Goal: Task Accomplishment & Management: Use online tool/utility

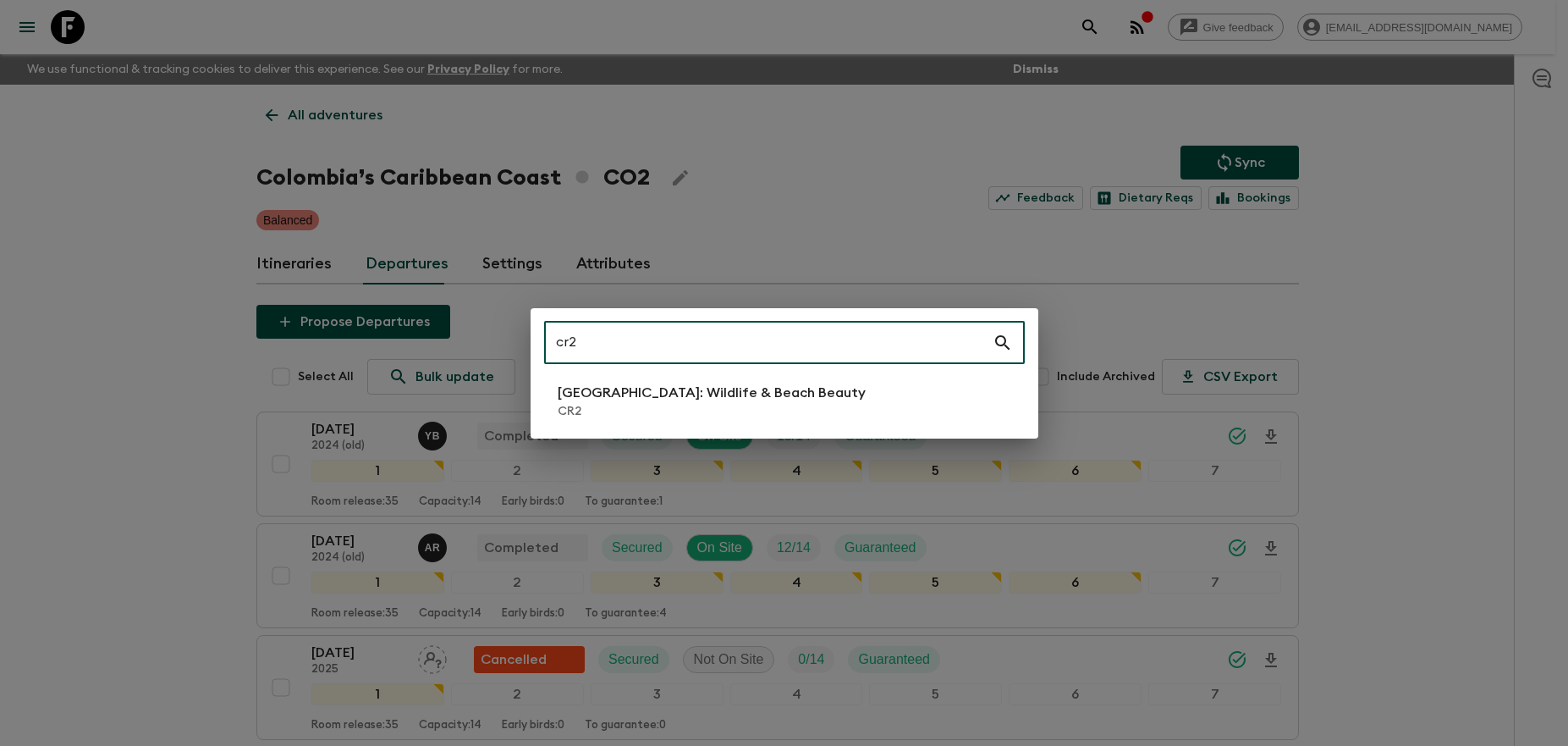
type input "cr2"
click at [762, 399] on p "[GEOGRAPHIC_DATA]: Wildlife & Beach Beauty" at bounding box center [711, 393] width 308 height 20
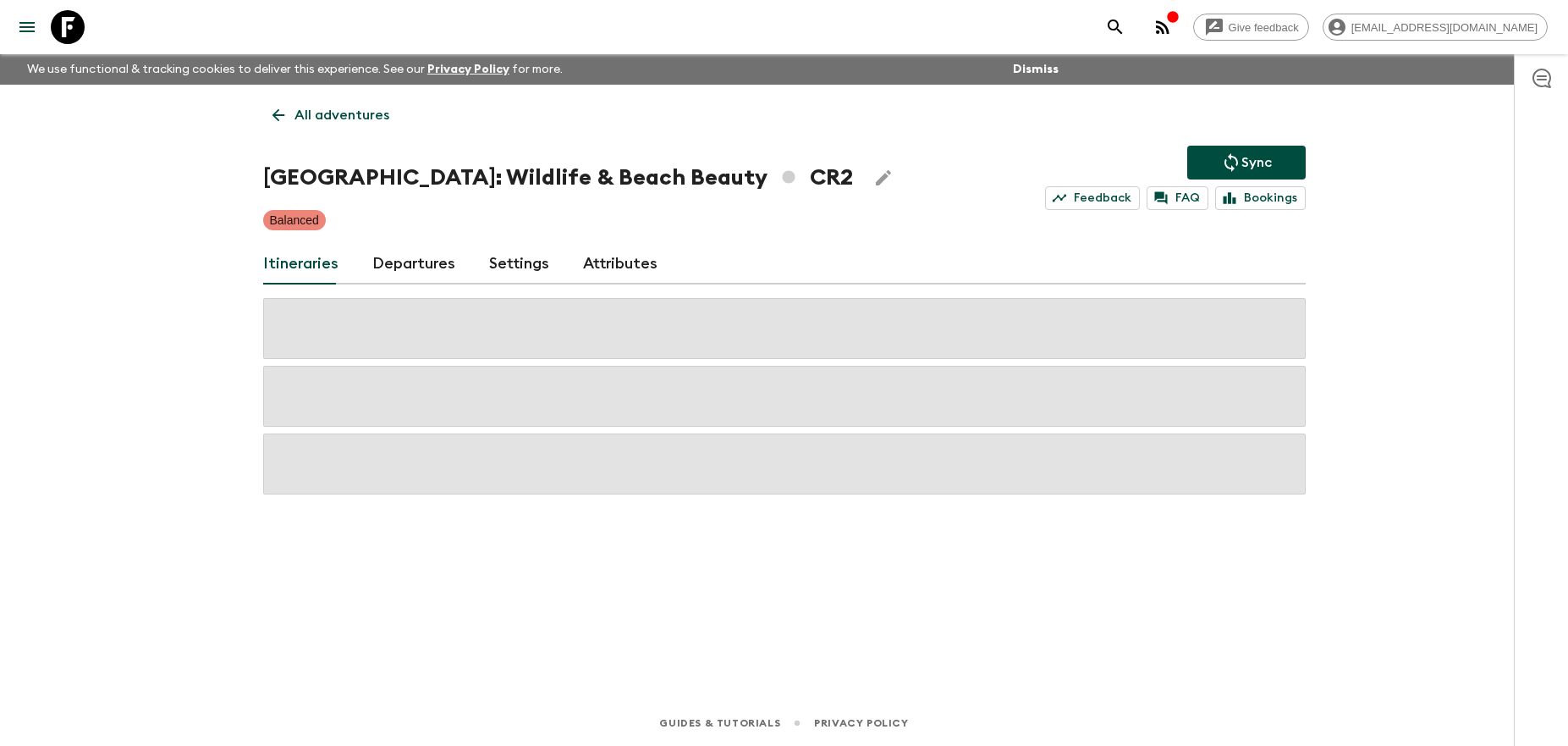
click at [417, 253] on link "Departures" at bounding box center [414, 264] width 83 height 40
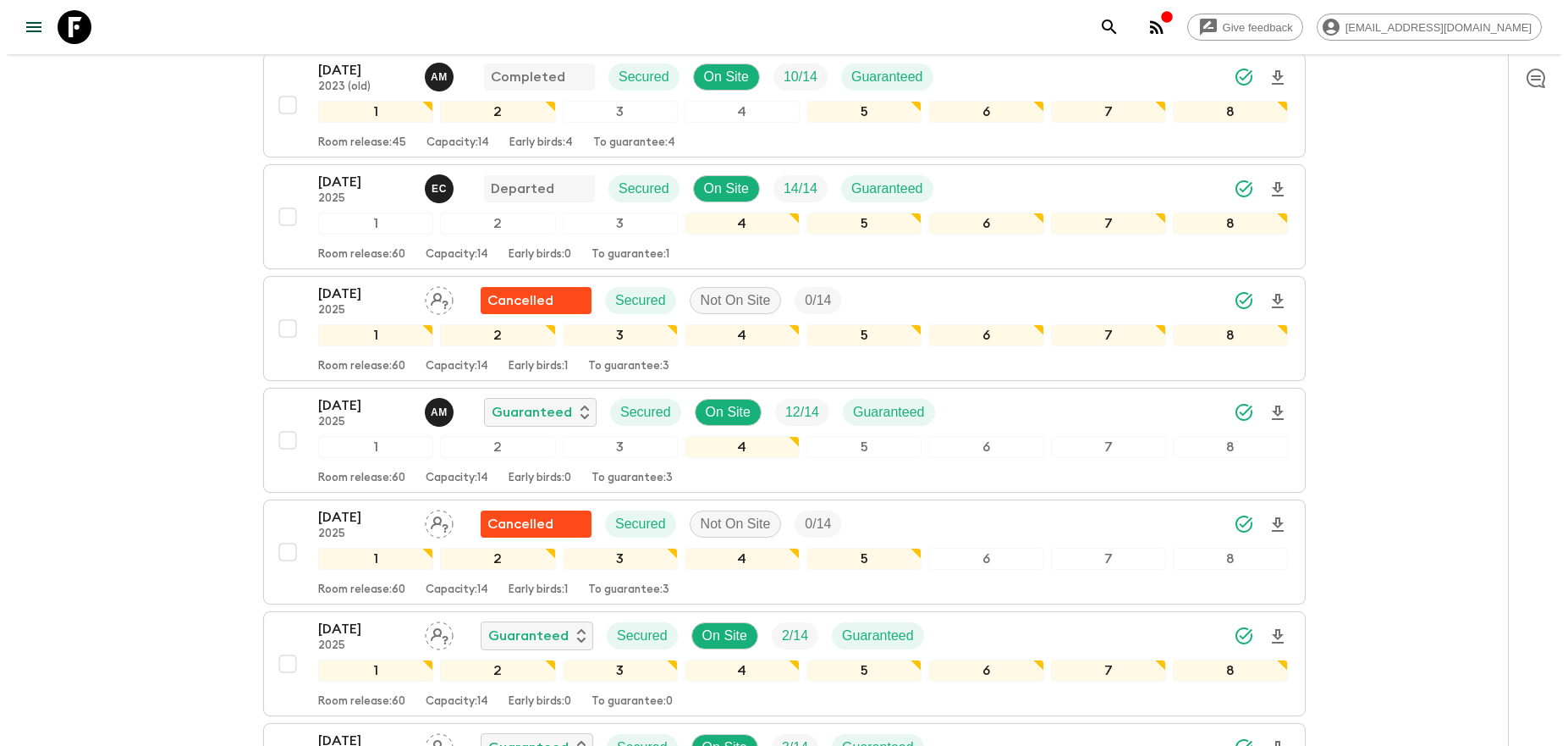
scroll to position [804, 0]
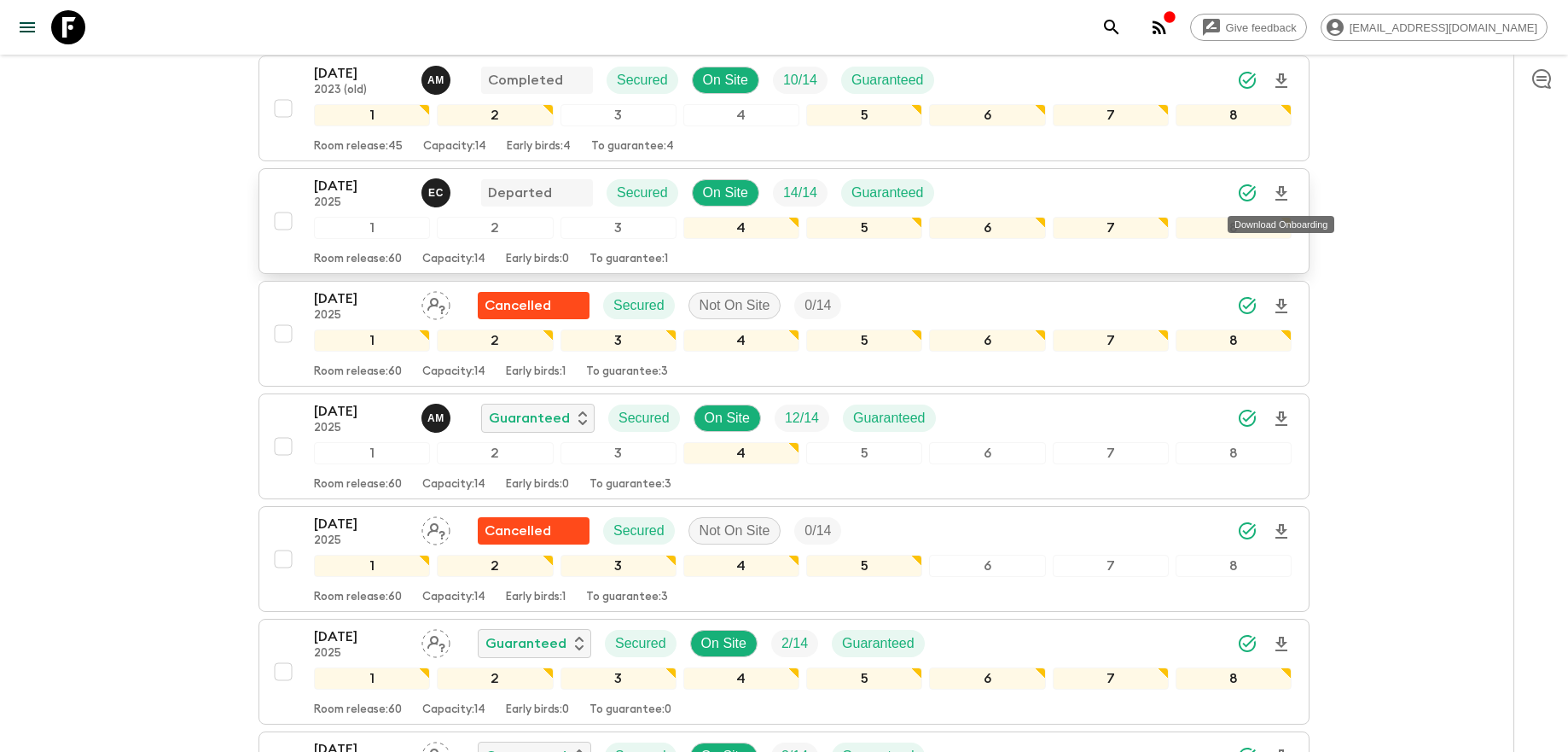
click at [1286, 192] on icon "Download Onboarding" at bounding box center [1281, 194] width 20 height 20
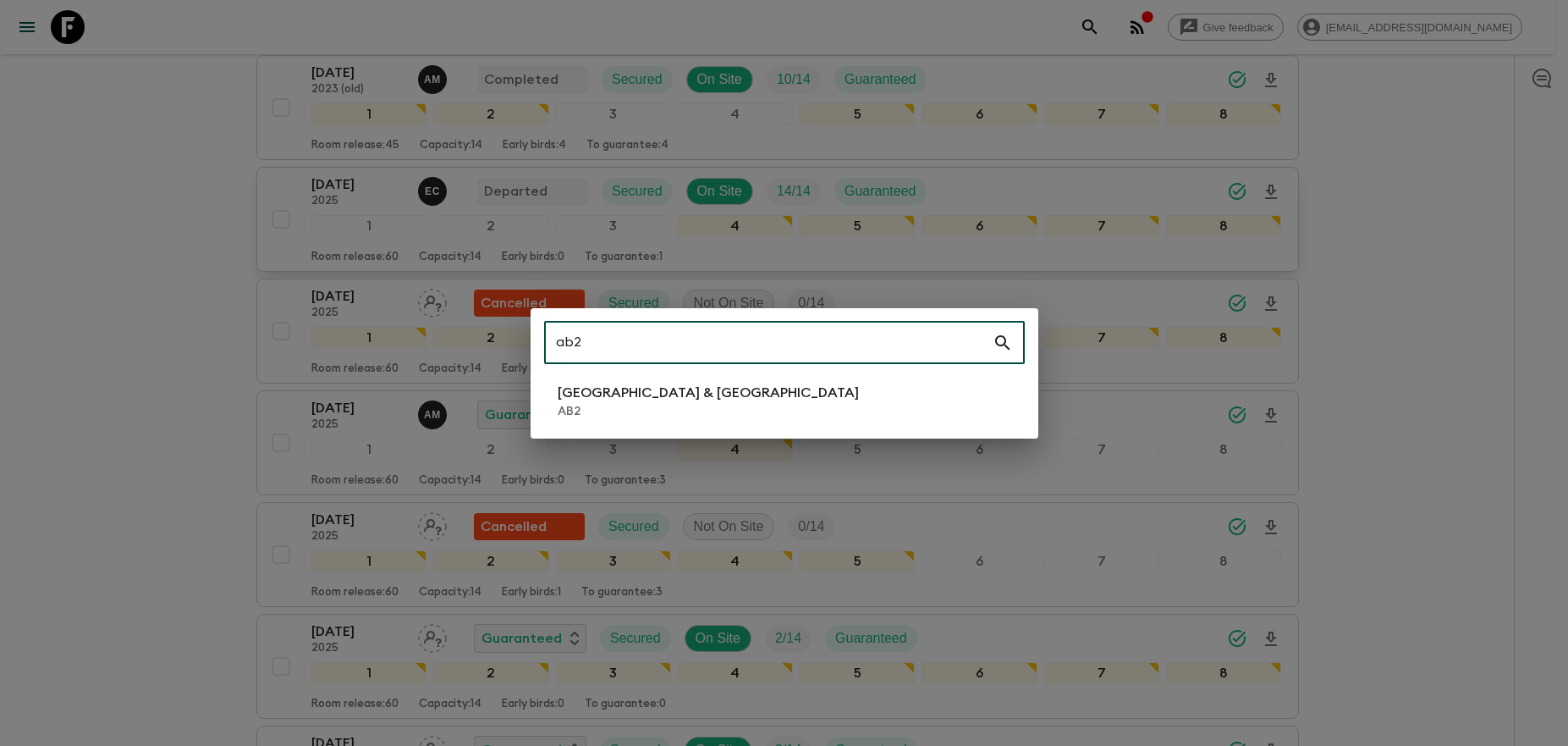
type input "ab2"
click at [824, 406] on li "Argentina & [GEOGRAPHIC_DATA] AB2" at bounding box center [784, 400] width 481 height 47
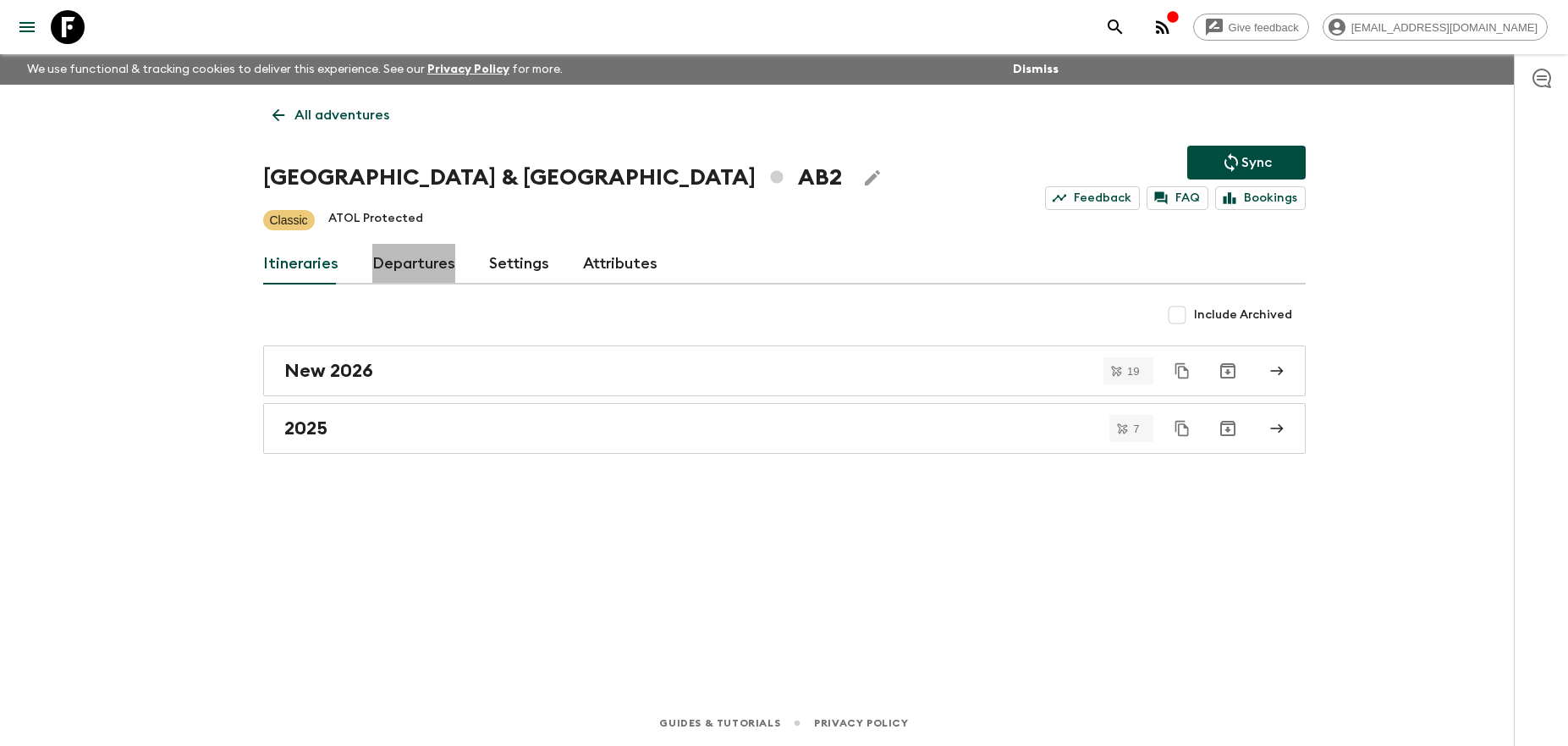
click at [422, 266] on link "Departures" at bounding box center [414, 264] width 83 height 40
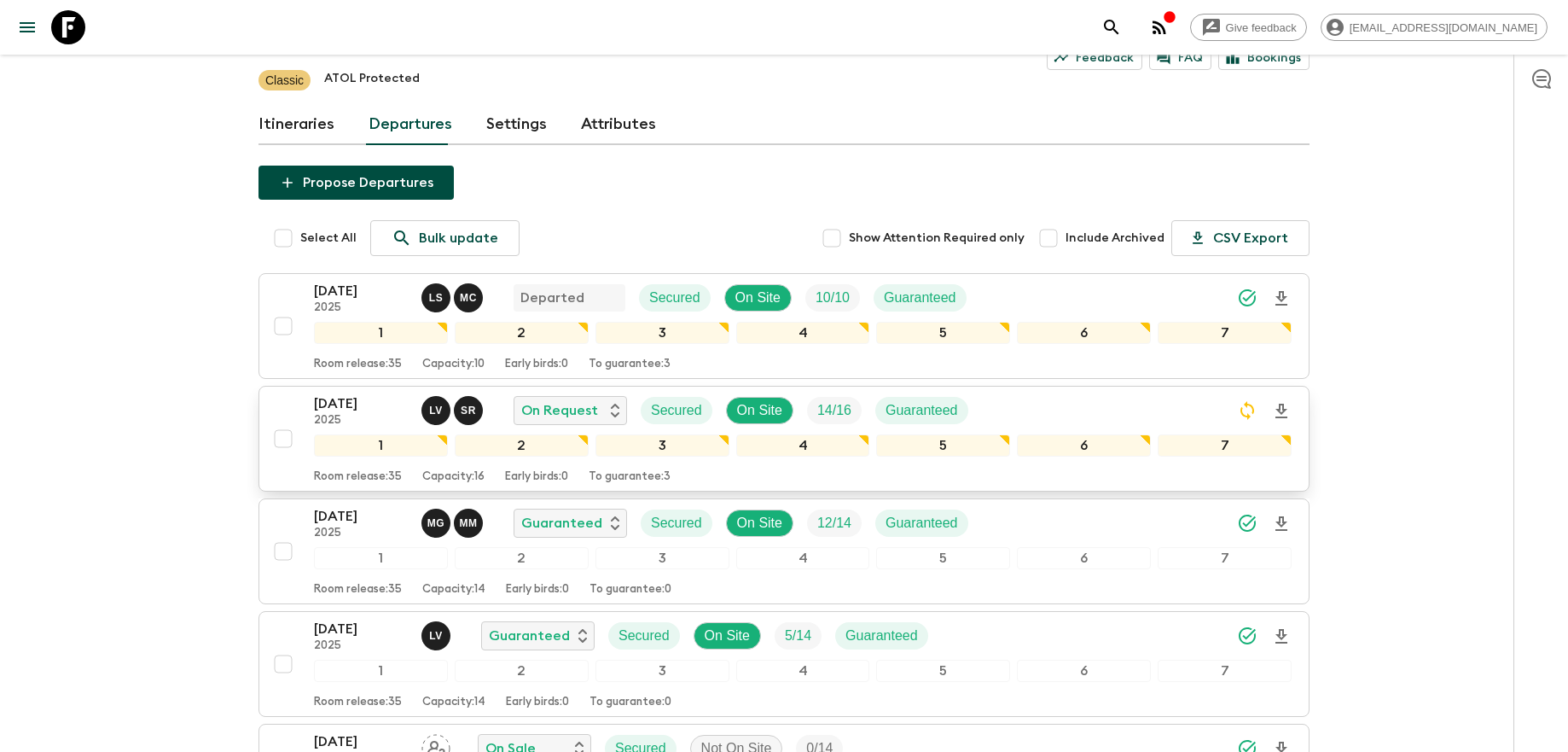
scroll to position [230, 0]
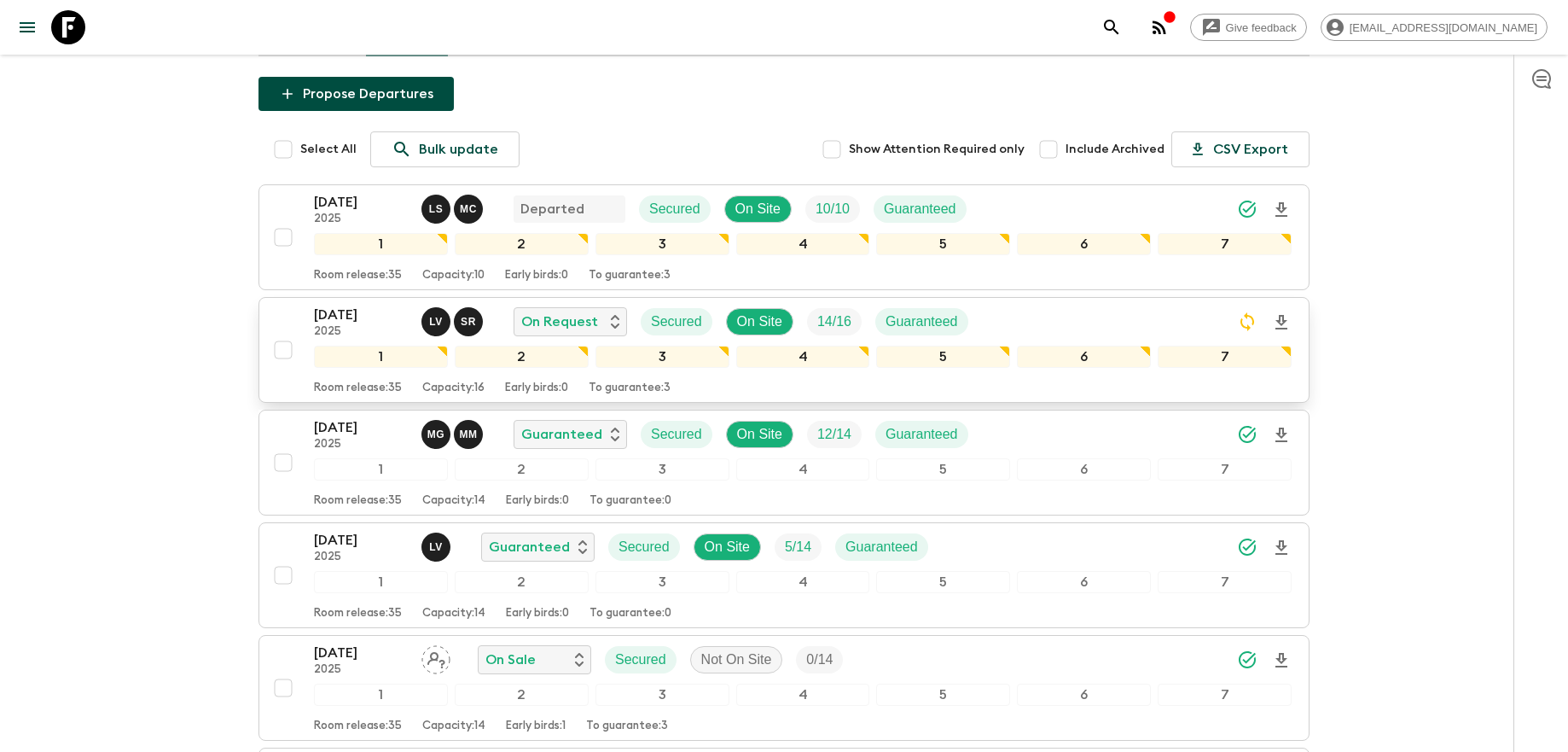
click at [1081, 322] on div "[DATE] 2025 L V S R On Request Secured On Site 14 / 16 Guaranteed" at bounding box center [803, 321] width 978 height 34
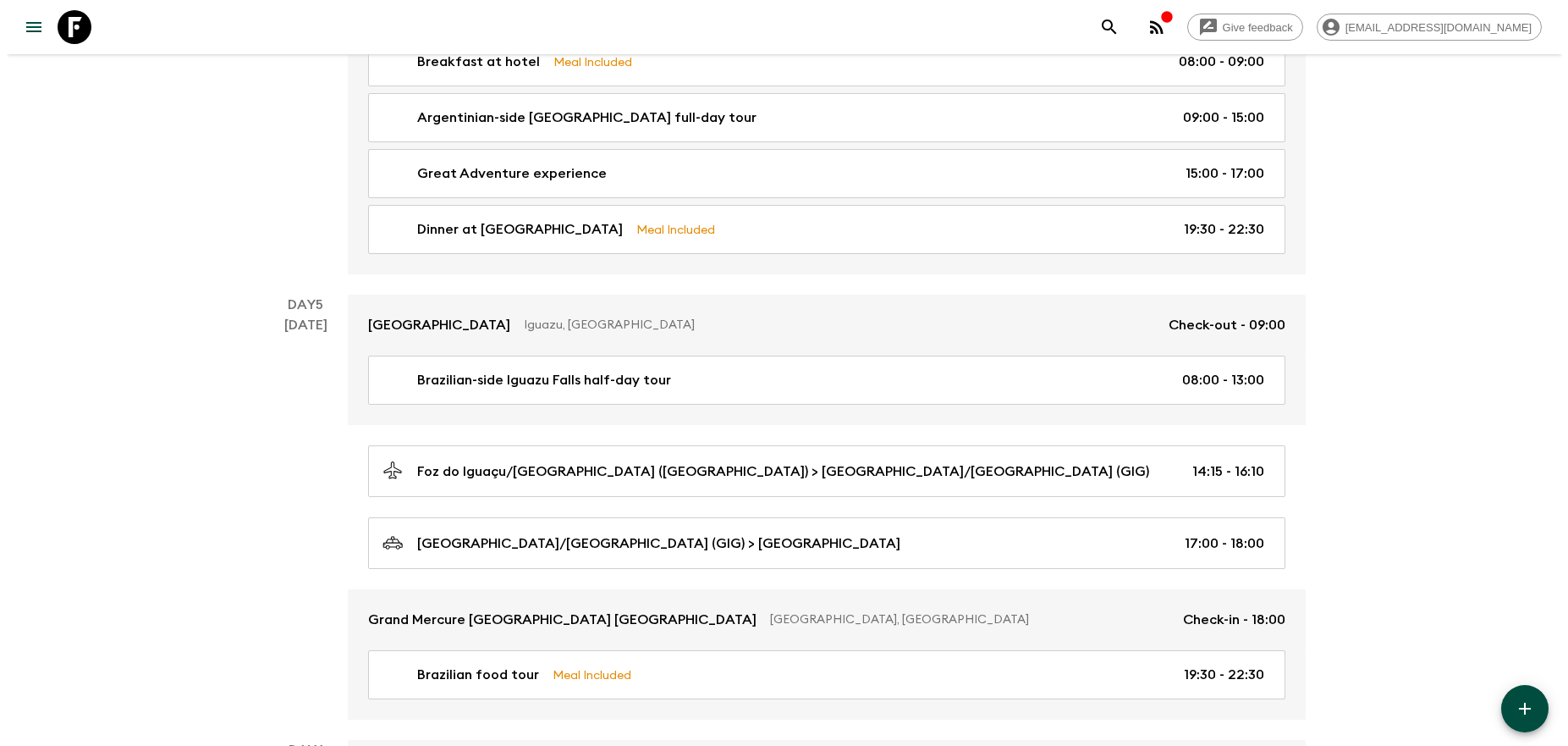
scroll to position [1782, 0]
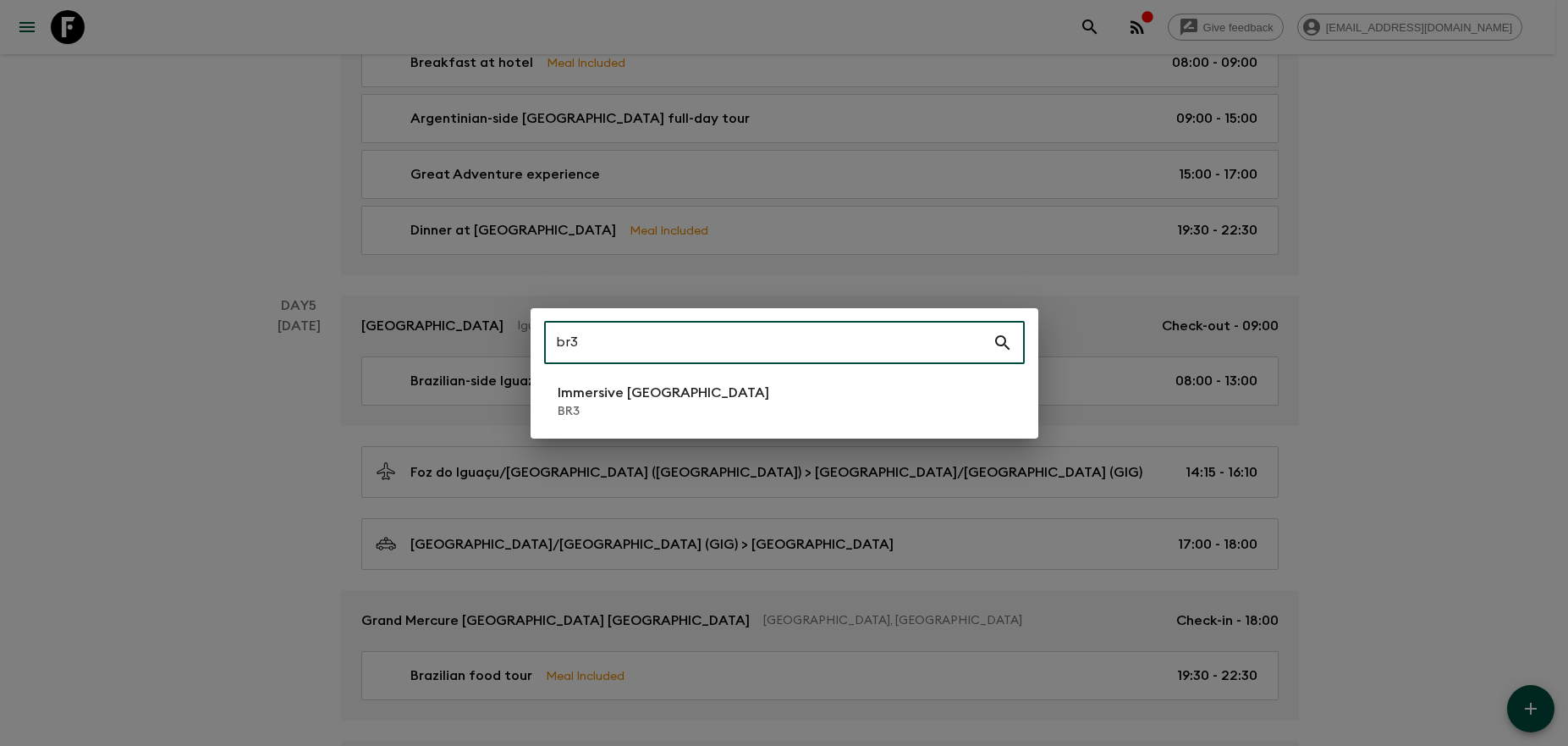
type input "br3"
click at [843, 408] on li "Immersive [GEOGRAPHIC_DATA] BR3" at bounding box center [784, 400] width 481 height 47
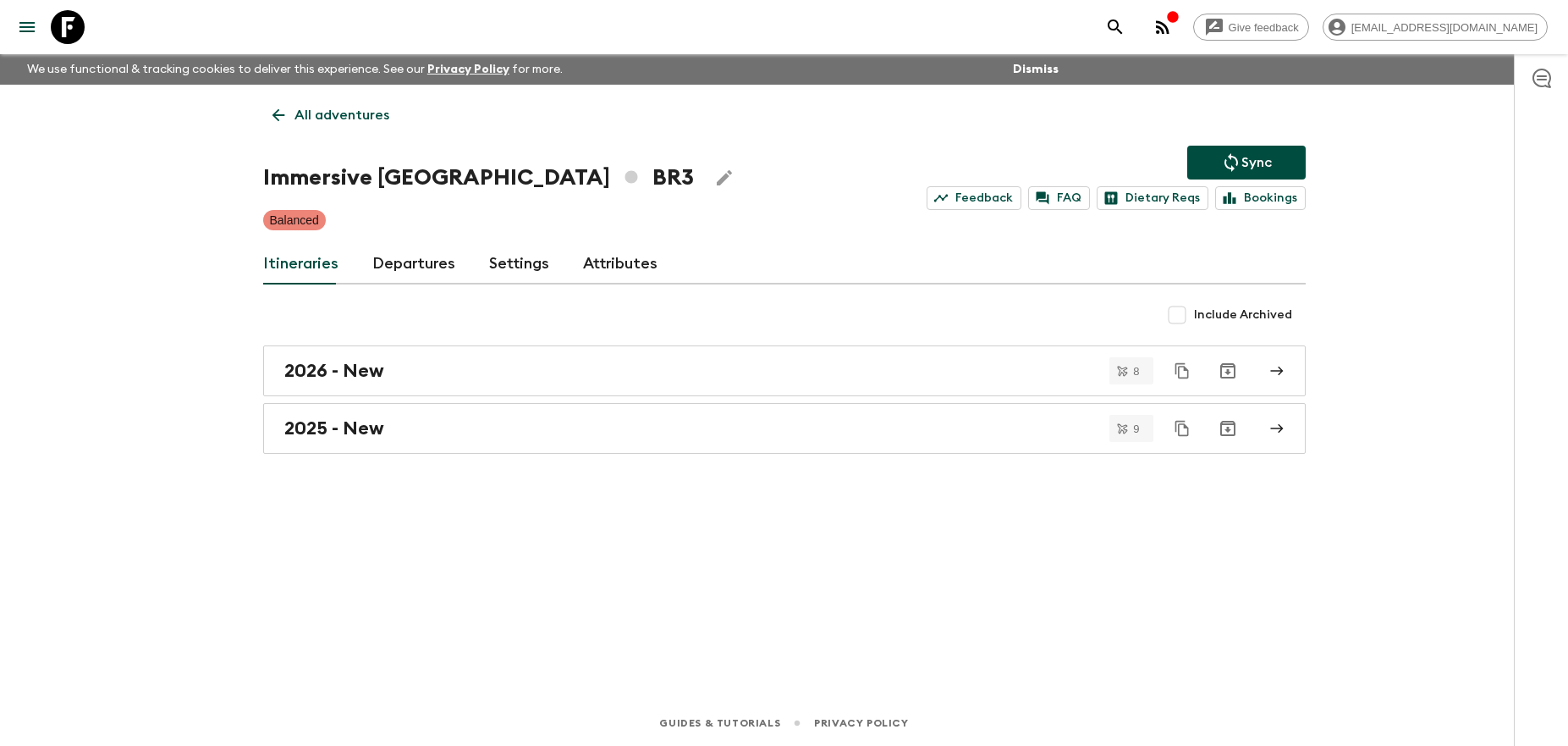
click at [395, 267] on link "Departures" at bounding box center [414, 264] width 83 height 40
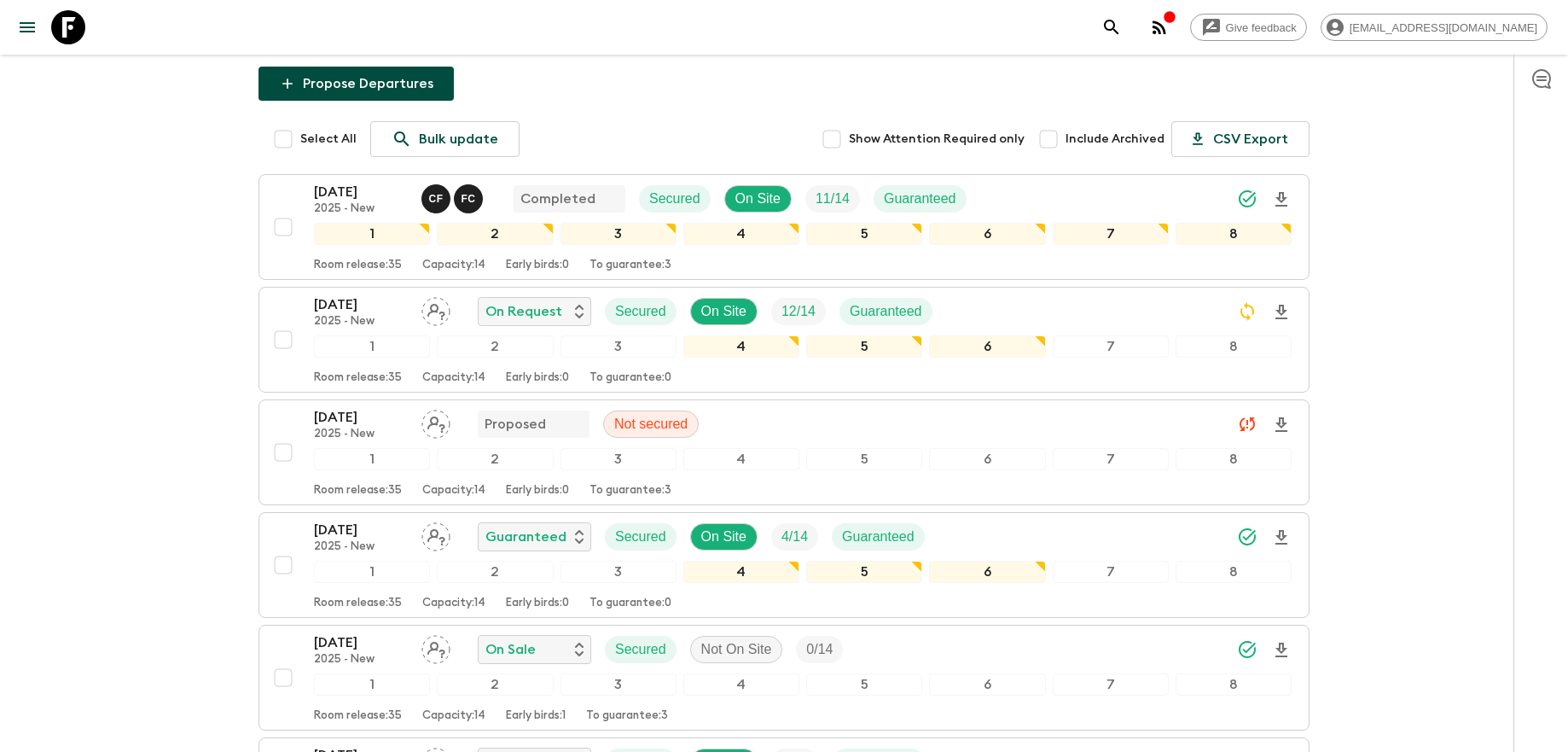
scroll to position [253, 0]
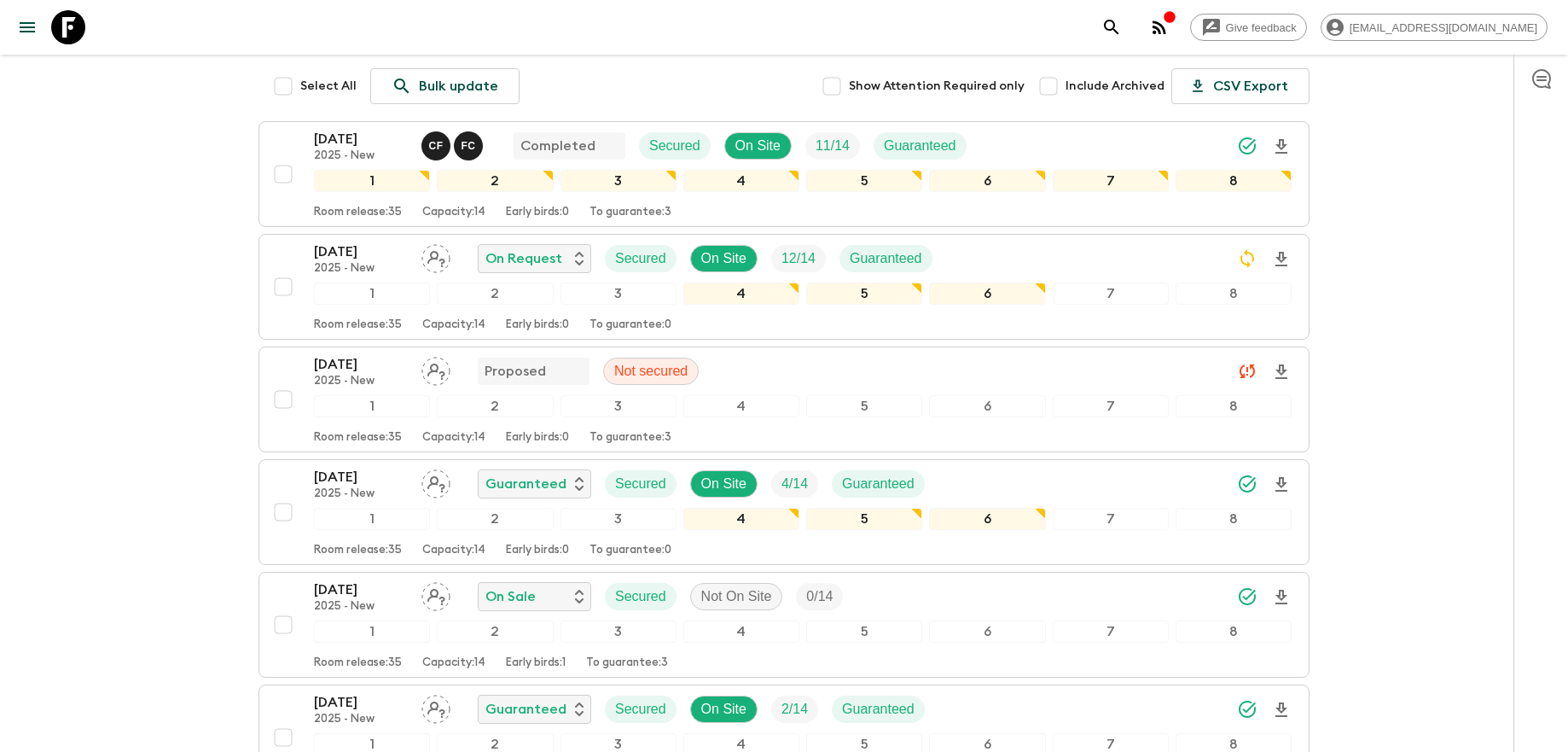
scroll to position [294, 0]
click at [1112, 244] on div "[DATE] 2025 - New On Request Secured On Site 12 / 14 Guaranteed" at bounding box center [803, 257] width 978 height 34
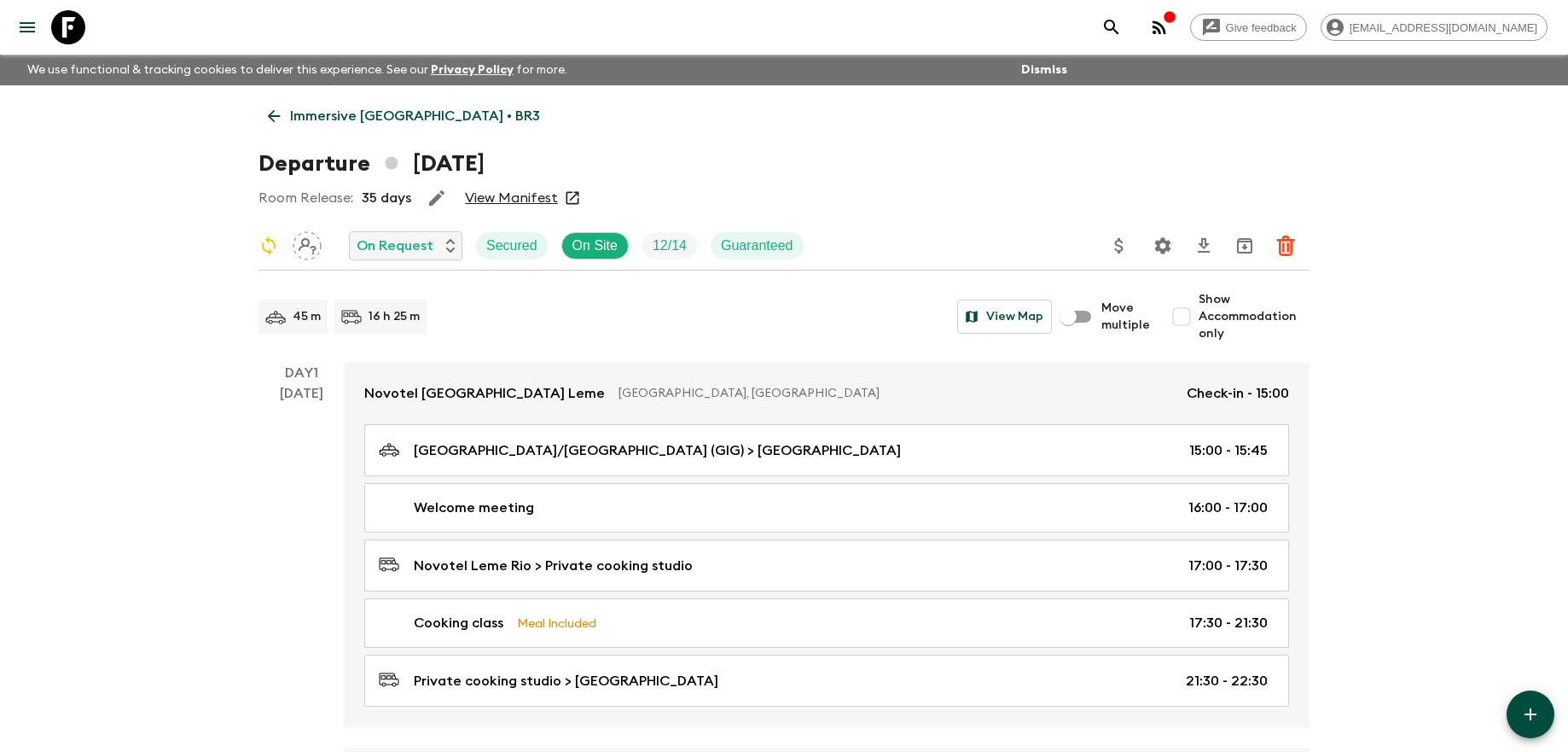
click at [399, 108] on p "Immersive [GEOGRAPHIC_DATA] • BR3" at bounding box center [415, 115] width 250 height 20
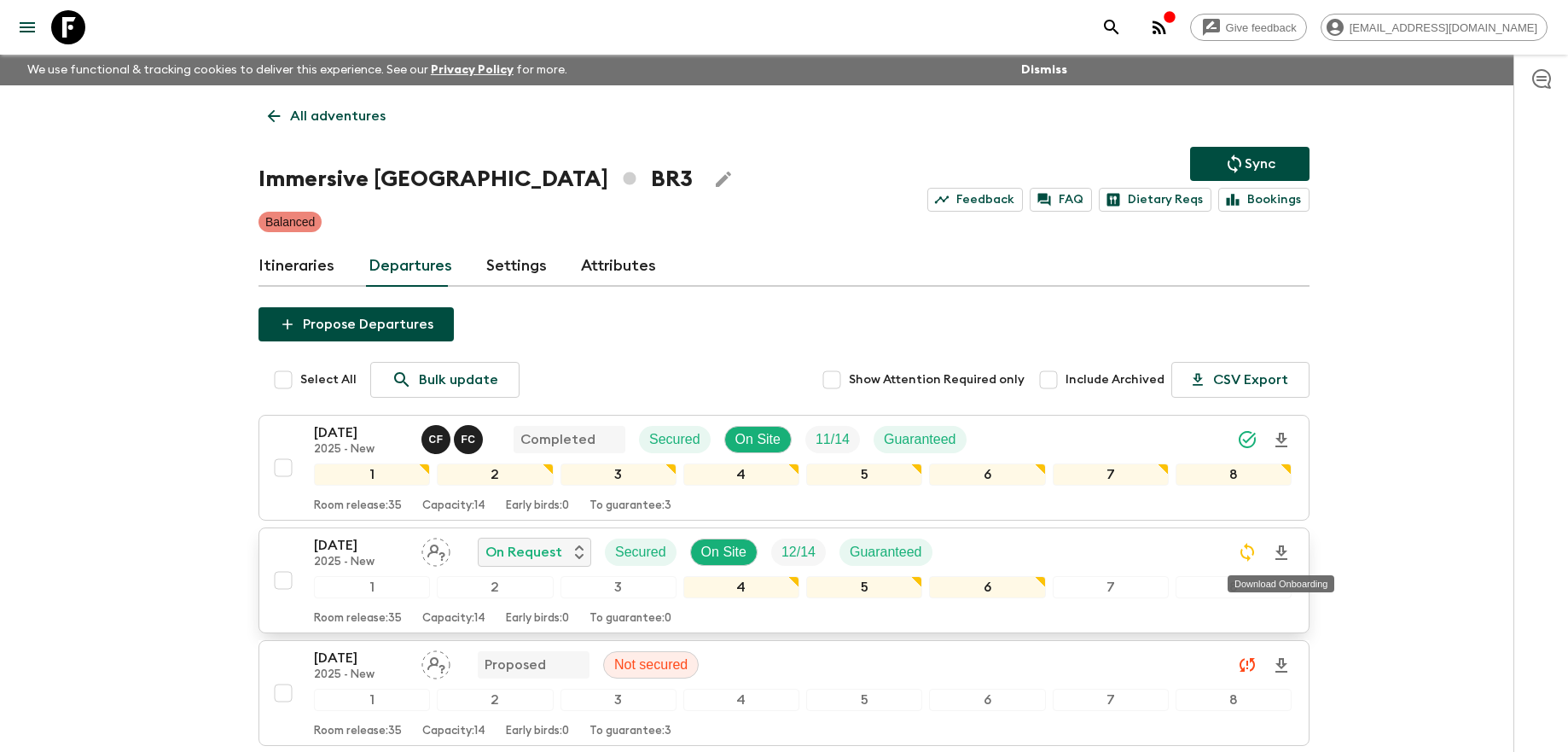
click at [1285, 547] on icon "Download Onboarding" at bounding box center [1281, 553] width 20 height 20
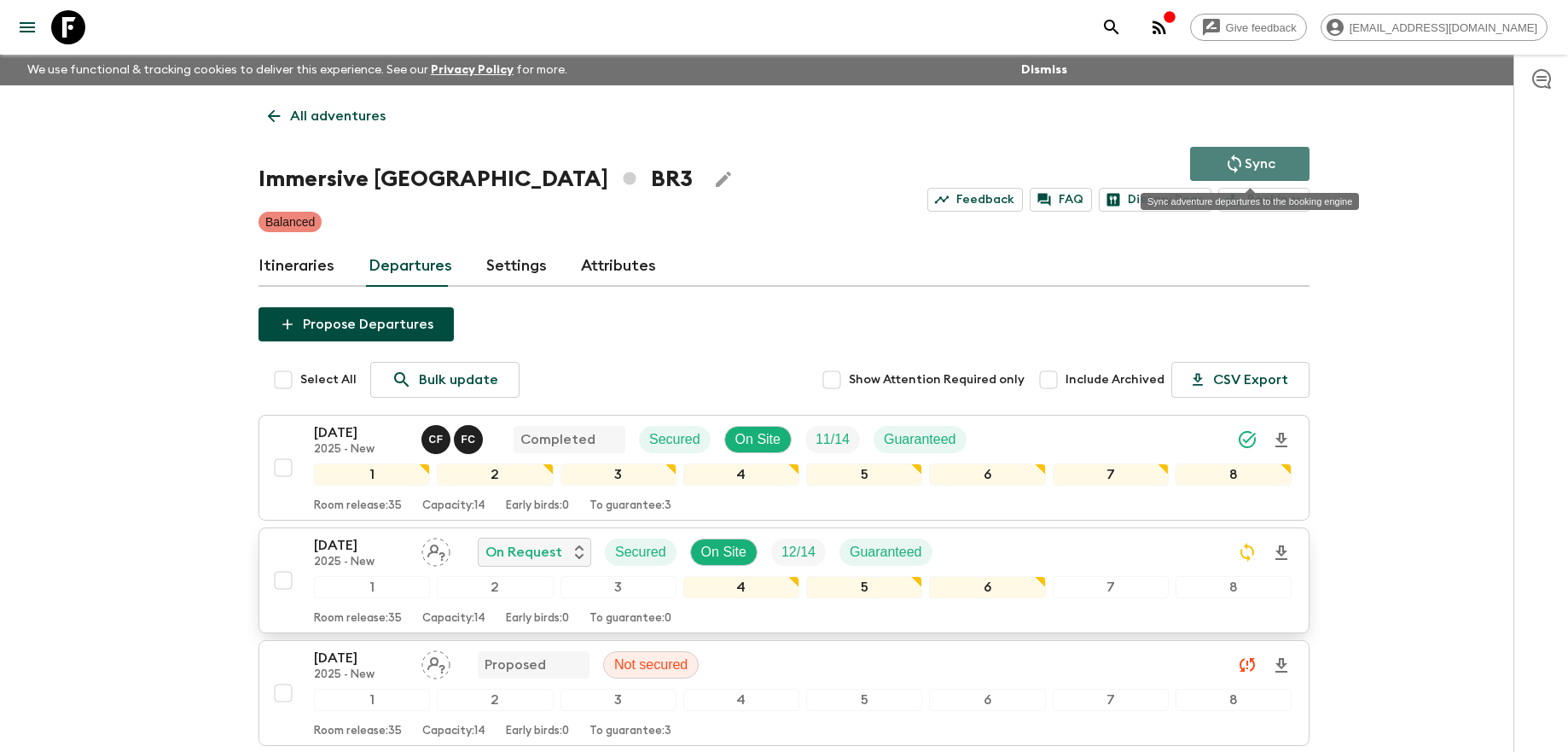
click at [1223, 163] on button "Sync" at bounding box center [1249, 164] width 119 height 34
